Goal: Obtain resource: Download file/media

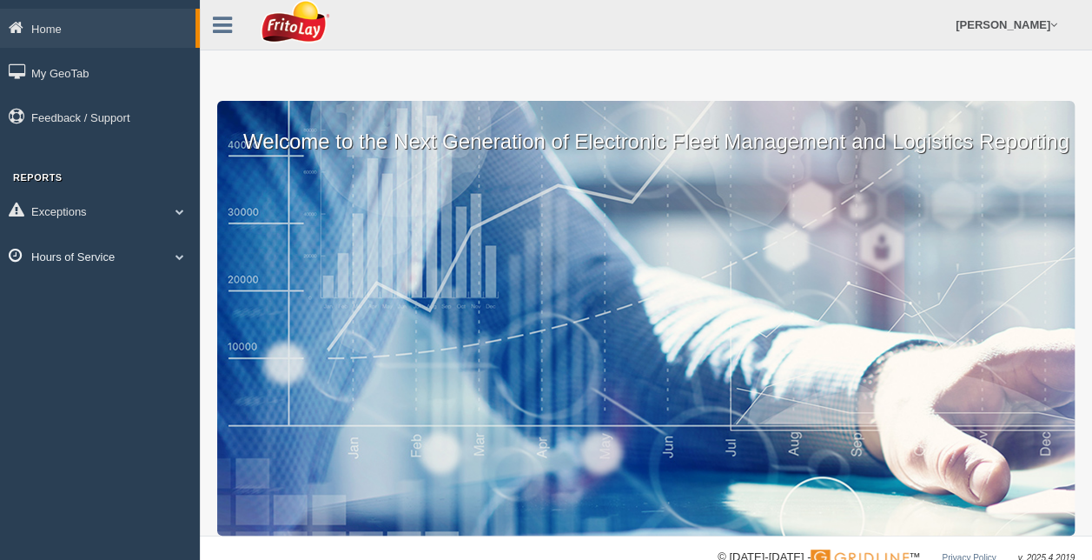
click at [180, 256] on span at bounding box center [180, 256] width 23 height 9
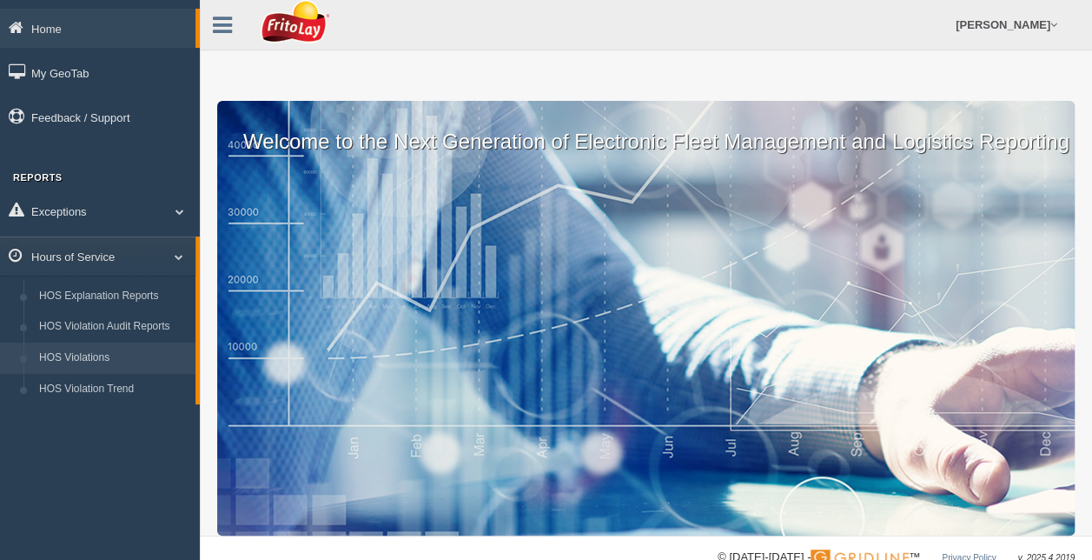
click at [115, 353] on link "HOS Violations" at bounding box center [113, 357] width 164 height 31
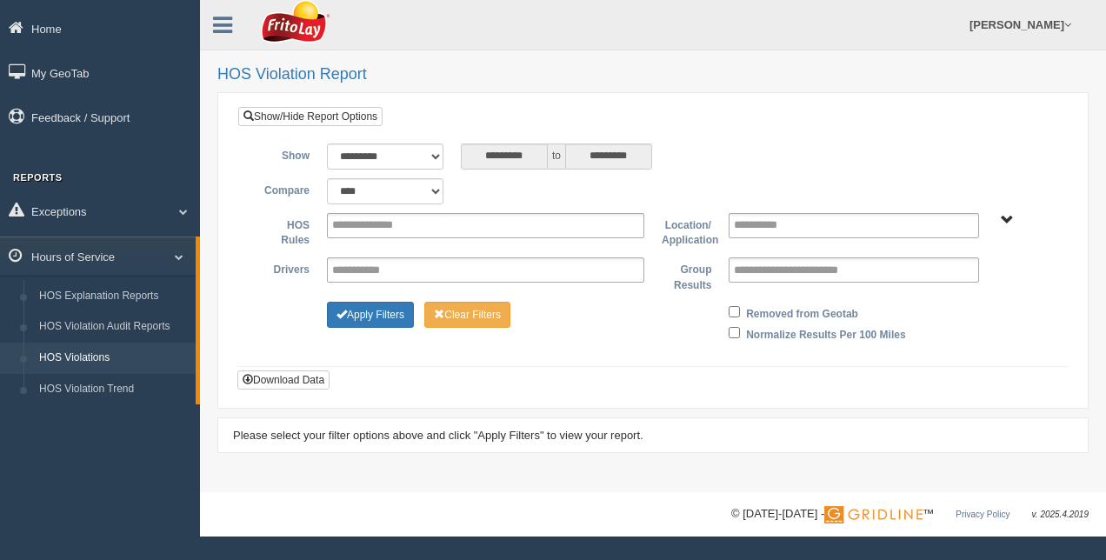
click at [1001, 215] on span "RETAIL SALES" at bounding box center [1006, 220] width 13 height 13
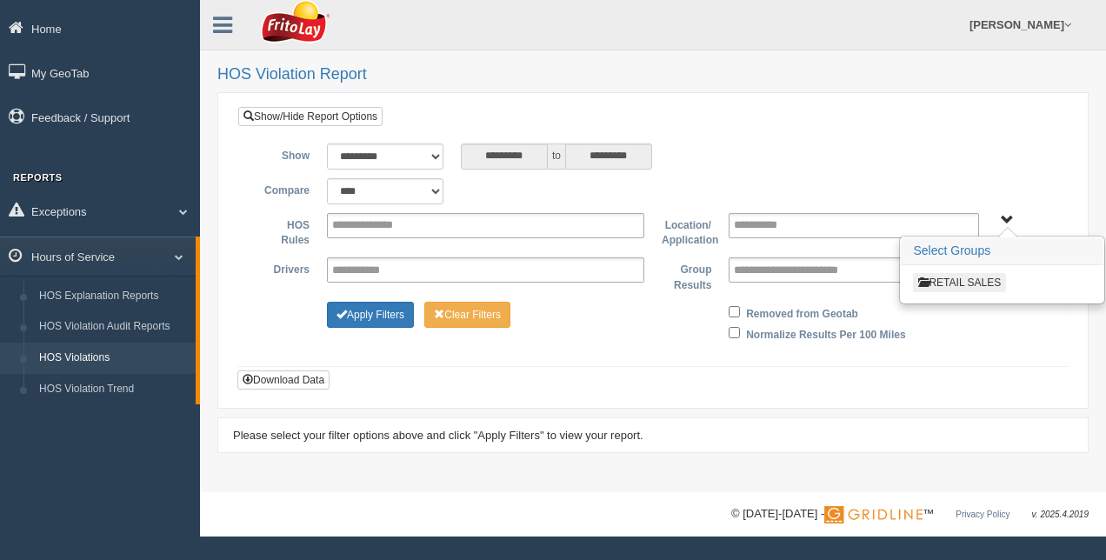
click at [988, 276] on button "RETAIL SALES" at bounding box center [959, 282] width 93 height 19
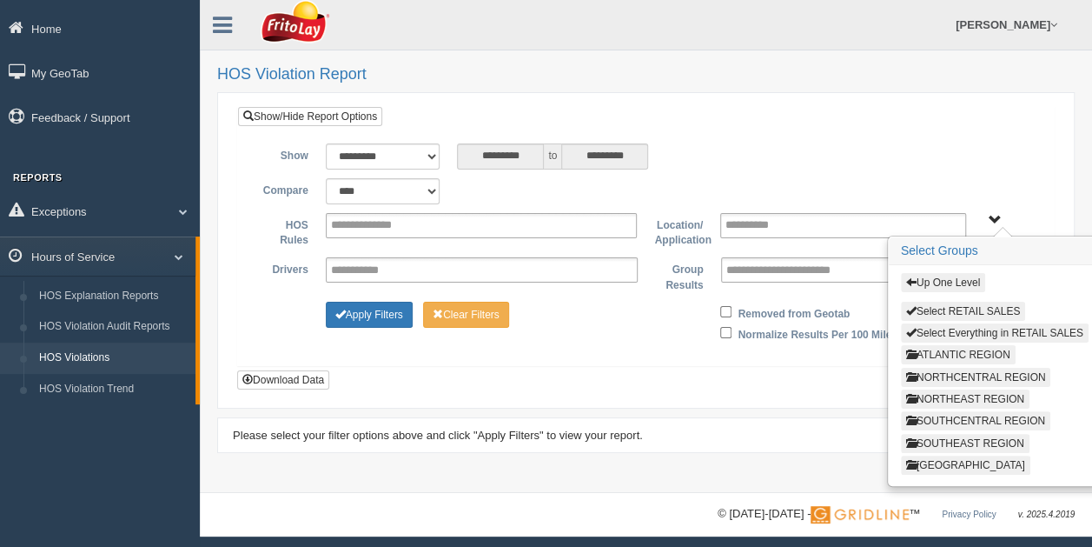
click at [951, 348] on button "ATLANTIC REGION" at bounding box center [958, 354] width 115 height 19
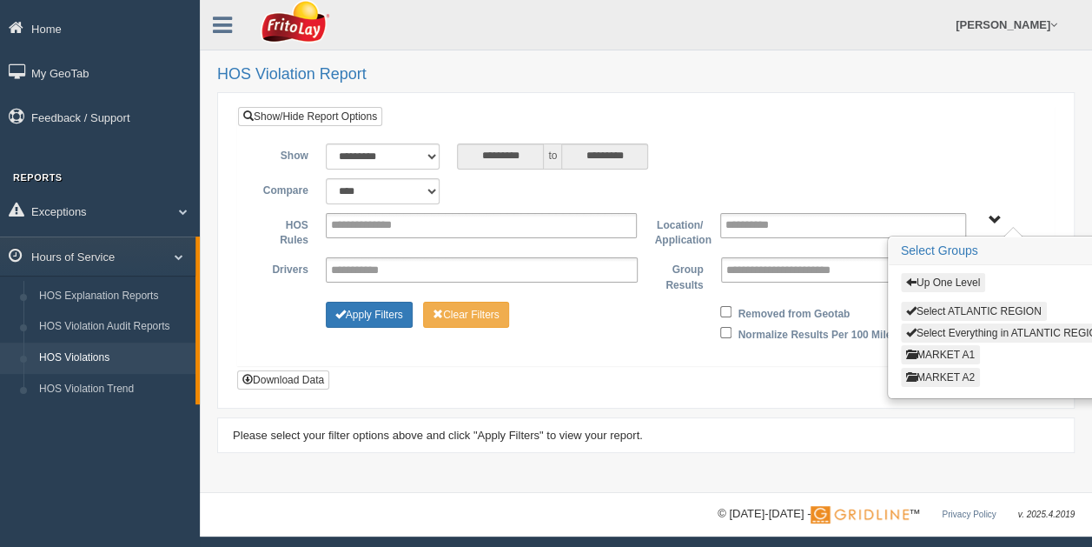
click at [967, 369] on button "MARKET A2" at bounding box center [940, 377] width 79 height 19
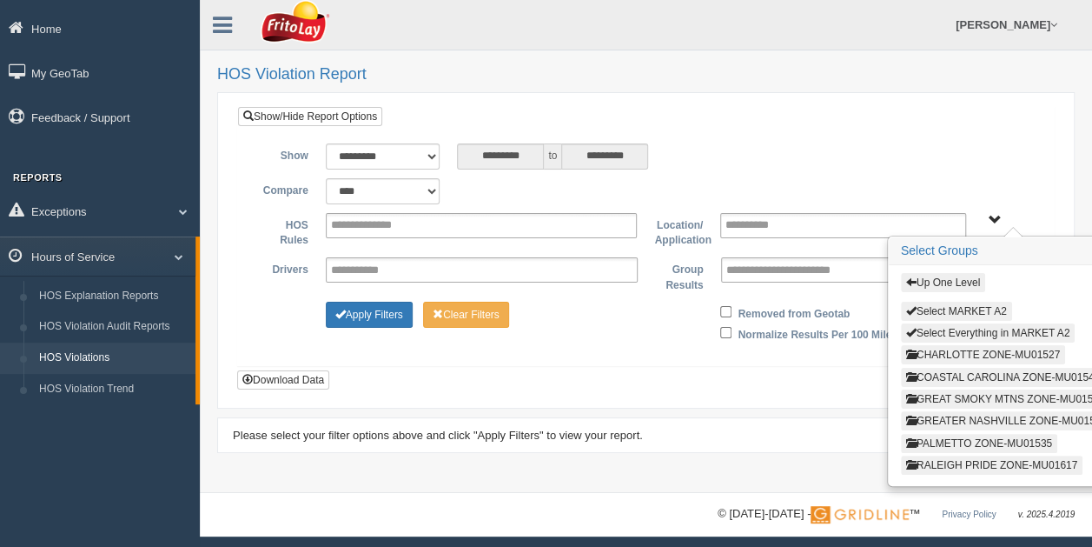
click at [996, 435] on button "PALMETTO ZONE-MU01535" at bounding box center [979, 443] width 156 height 19
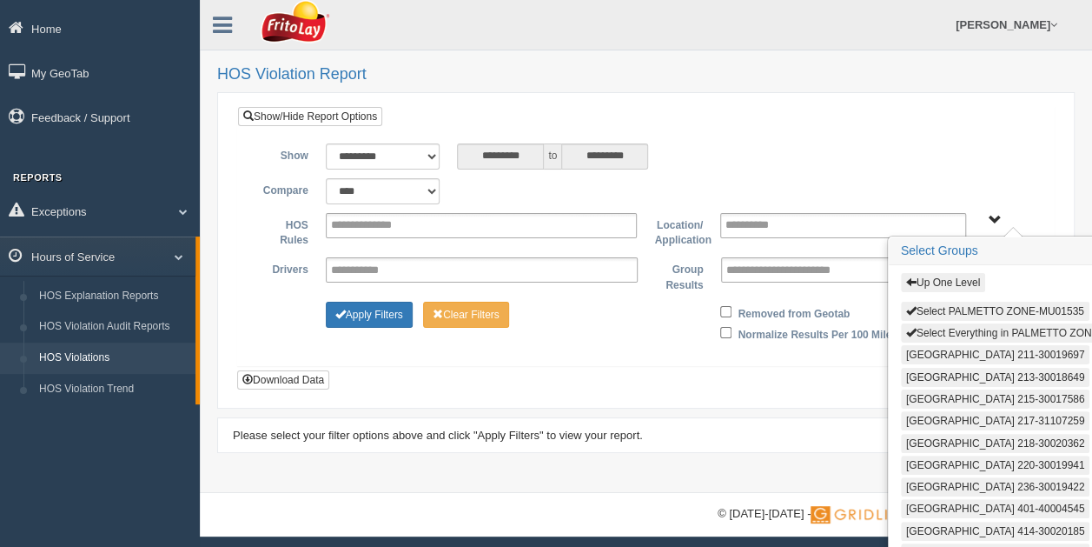
click at [1009, 325] on button "Select Everything in PALMETTO ZONE-MU01535" at bounding box center [1027, 332] width 252 height 19
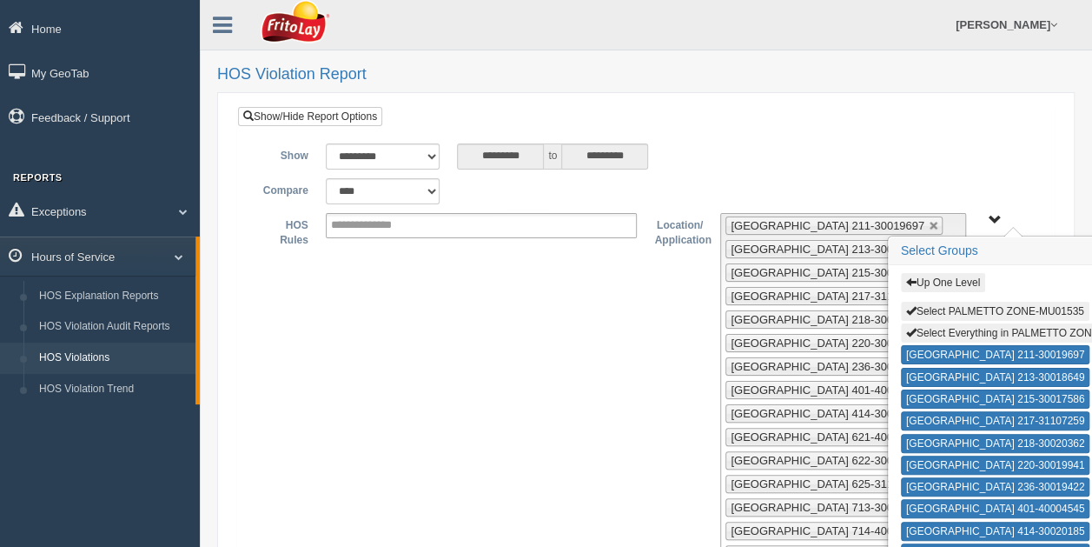
click at [998, 216] on span "Up One Level Select PALMETTO ZONE-MU01535 Select Everything in PALMETTO ZONE-MU…" at bounding box center [994, 220] width 13 height 13
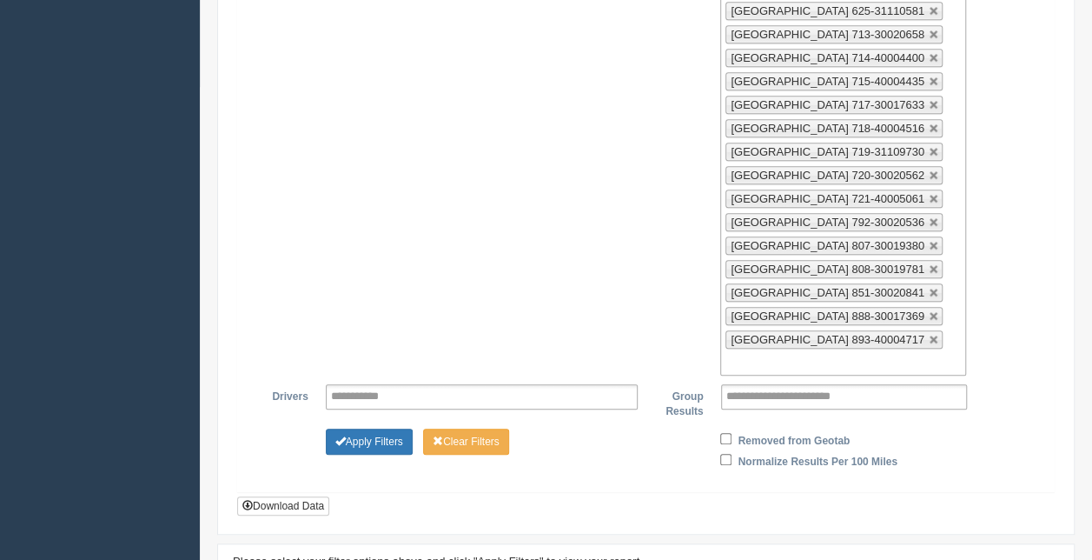
scroll to position [475, 0]
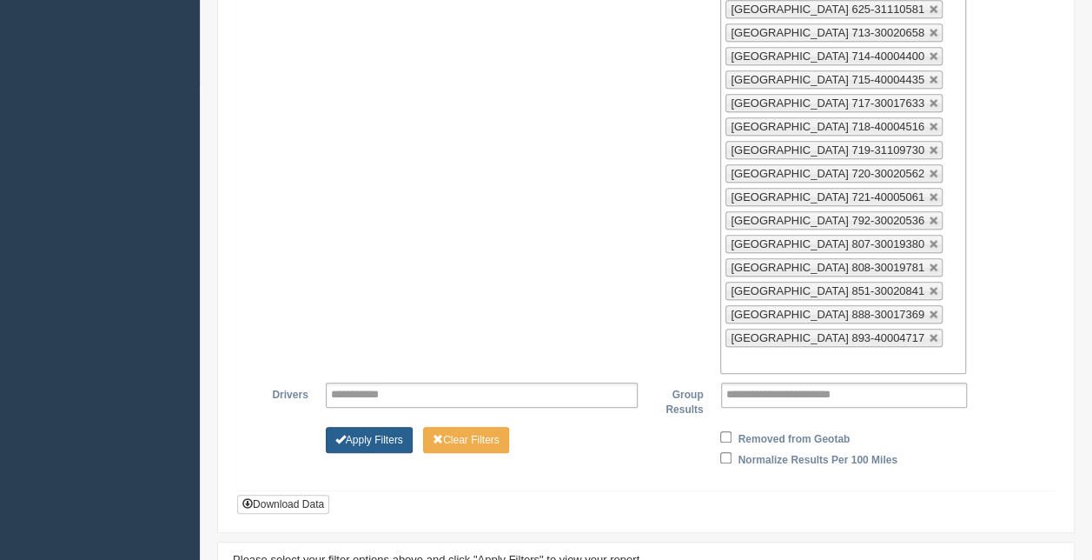
click at [349, 427] on button "Apply Filters" at bounding box center [369, 440] width 87 height 26
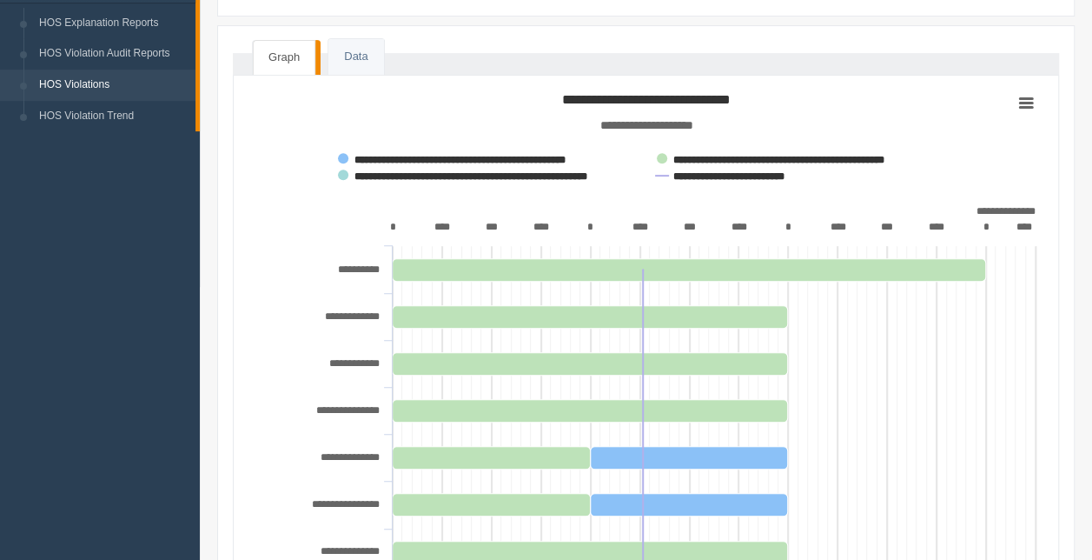
scroll to position [15, 0]
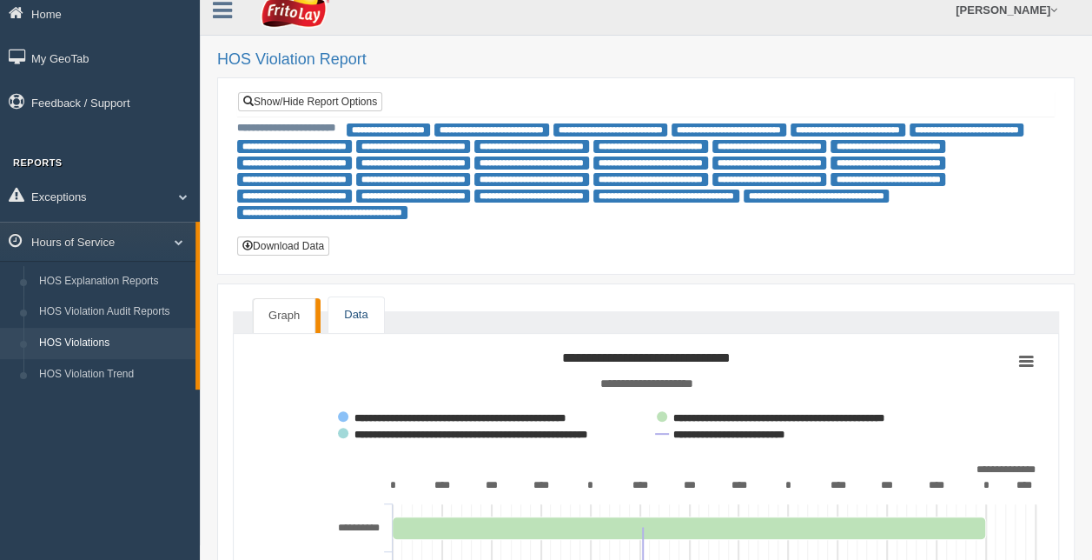
click at [350, 318] on link "Data" at bounding box center [356, 315] width 55 height 36
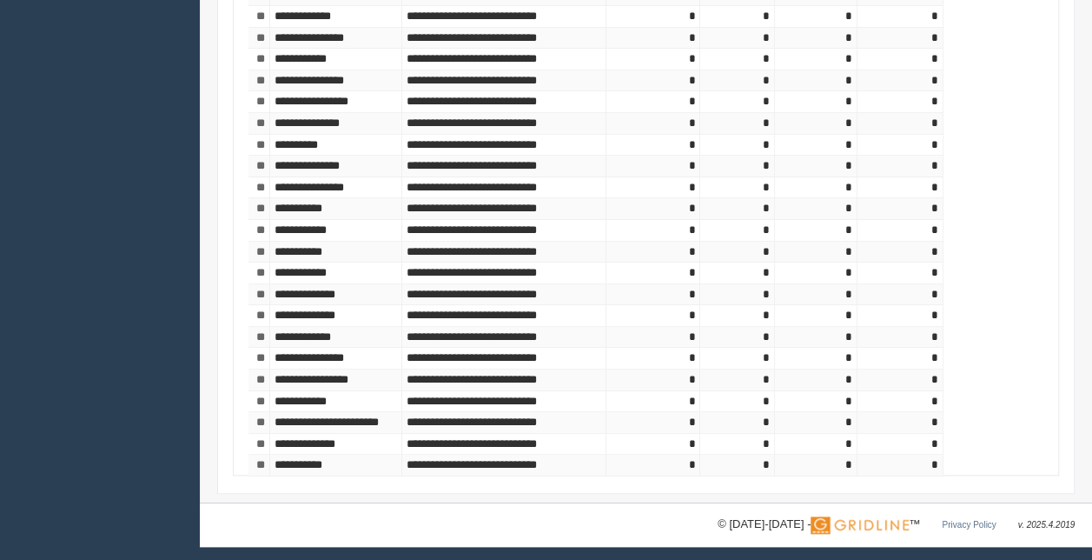
scroll to position [0, 0]
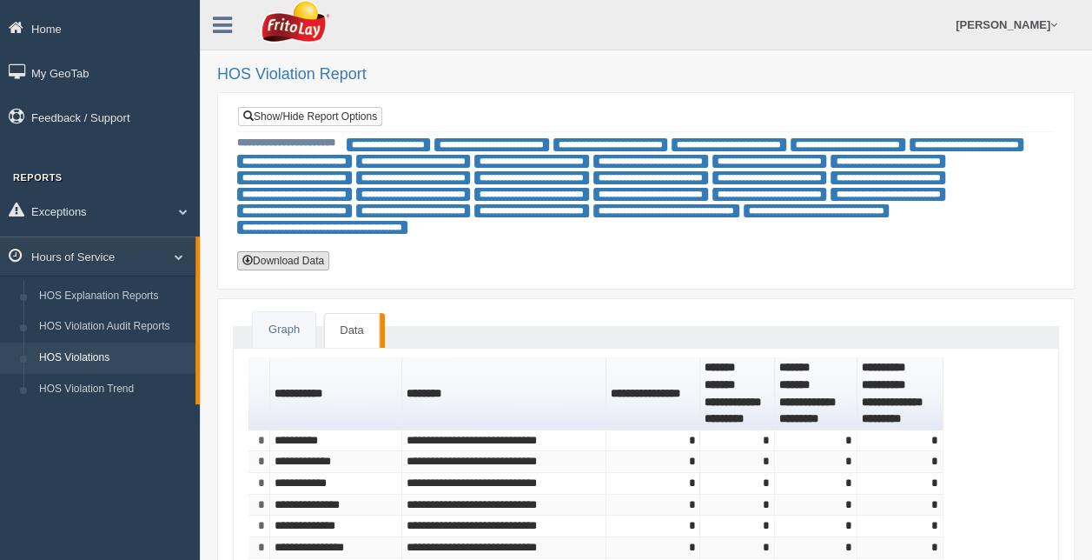
click at [290, 258] on button "Download Data" at bounding box center [283, 260] width 92 height 19
